Goal: Task Accomplishment & Management: Manage account settings

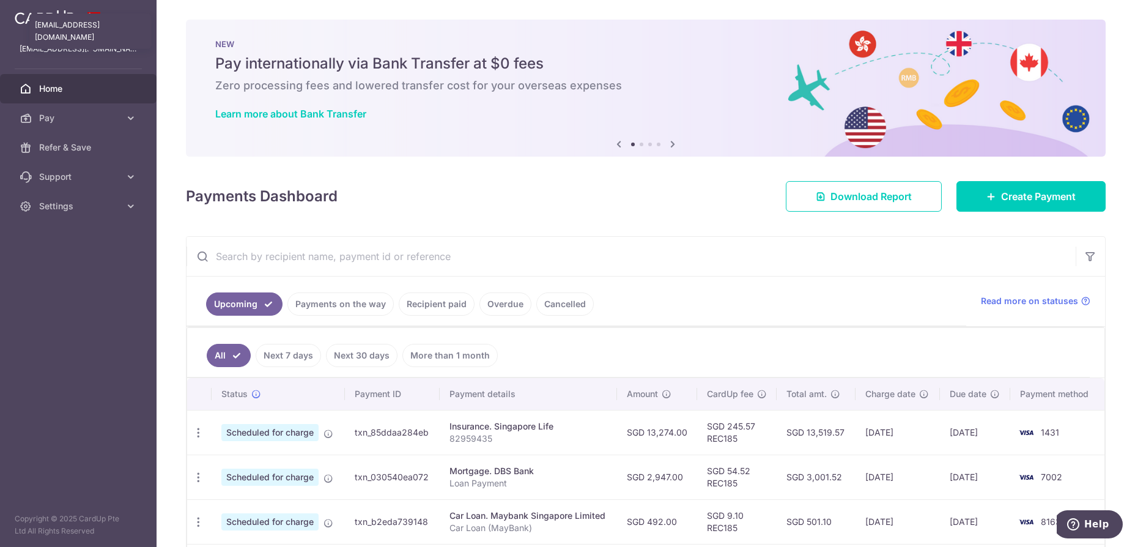
scroll to position [153, 0]
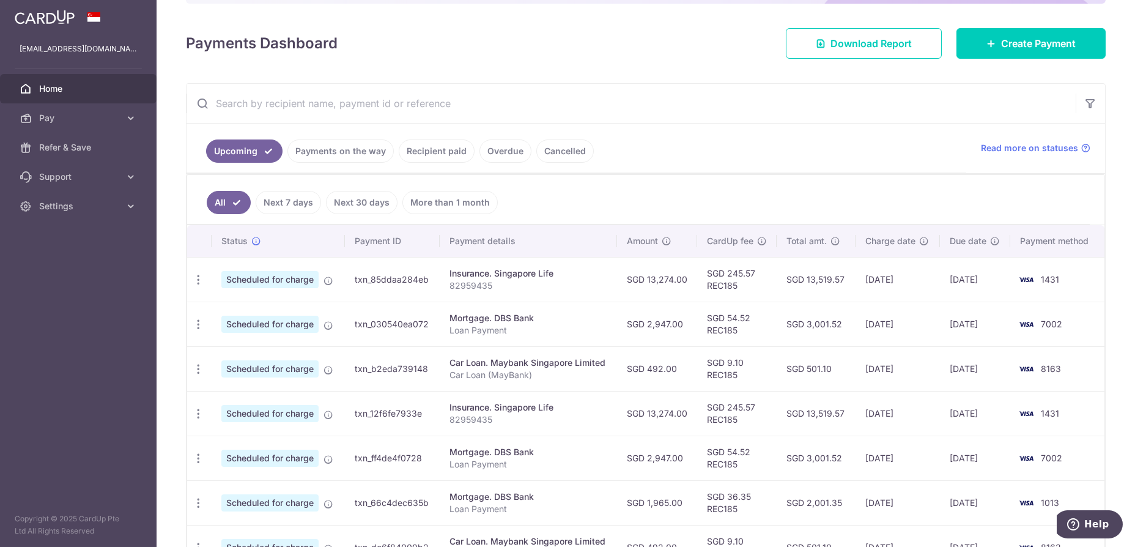
click at [56, 89] on span "Home" at bounding box center [79, 89] width 81 height 12
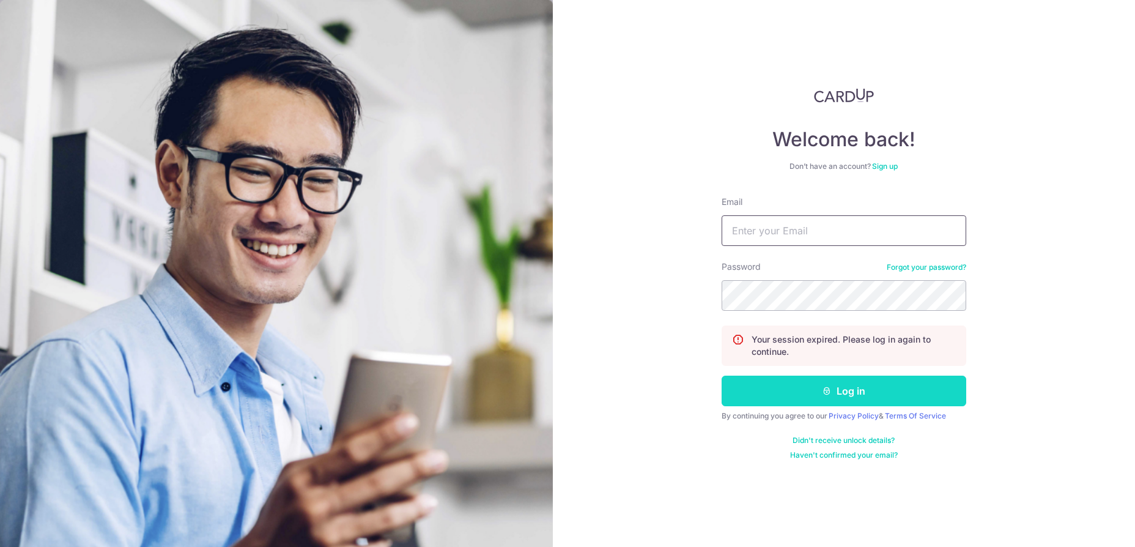
type input "[EMAIL_ADDRESS][DOMAIN_NAME]"
click at [855, 390] on button "Log in" at bounding box center [844, 390] width 245 height 31
